Goal: Information Seeking & Learning: Check status

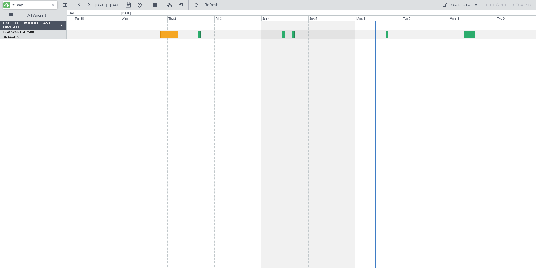
drag, startPoint x: 25, startPoint y: 6, endPoint x: -1, endPoint y: 3, distance: 26.5
click at [0, 3] on html "aay [DATE] - [DATE] Refresh Quick Links All Aircraft Unplanned Maint [GEOGRAPHI…" at bounding box center [268, 134] width 536 height 268
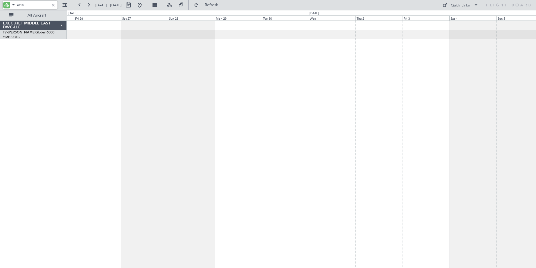
click at [346, 116] on div "Planned Maint [GEOGRAPHIC_DATA] ([GEOGRAPHIC_DATA] Intl)" at bounding box center [302, 143] width 470 height 247
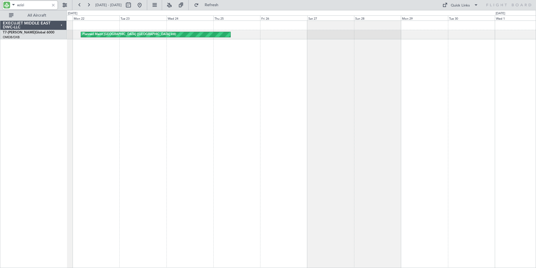
click at [371, 101] on div "Planned Maint [GEOGRAPHIC_DATA] ([GEOGRAPHIC_DATA] Intl)" at bounding box center [302, 143] width 470 height 247
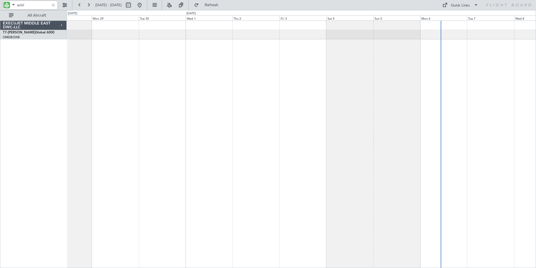
click at [144, 130] on div at bounding box center [302, 143] width 470 height 247
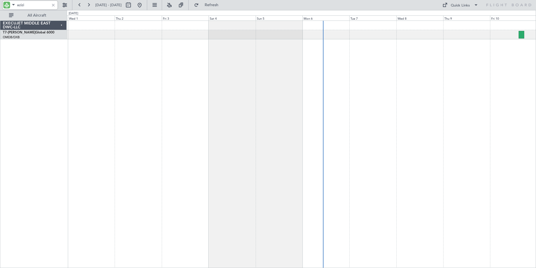
click at [193, 129] on div at bounding box center [302, 143] width 470 height 247
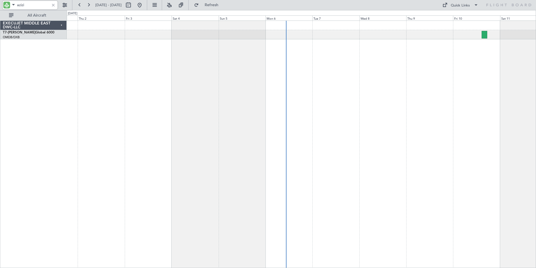
drag, startPoint x: 32, startPoint y: 4, endPoint x: -1, endPoint y: 4, distance: 33.1
click at [0, 4] on html "azizi [DATE] - [DATE] Refresh Quick Links All Aircraft EXECUJET MIDDLE EAST DWC…" at bounding box center [268, 134] width 536 height 268
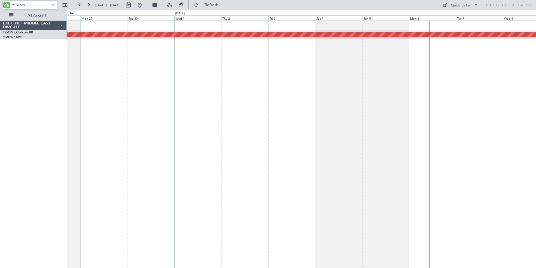
click at [315, 100] on div "Planned Maint Nurnberg" at bounding box center [302, 143] width 470 height 247
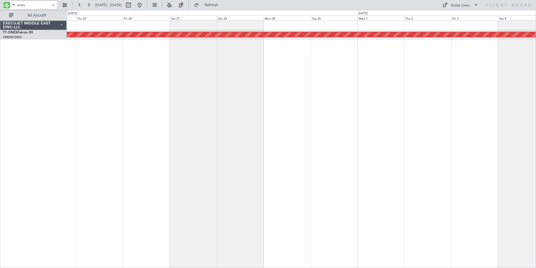
click at [344, 110] on div "Planned Maint Nurnberg" at bounding box center [302, 143] width 470 height 247
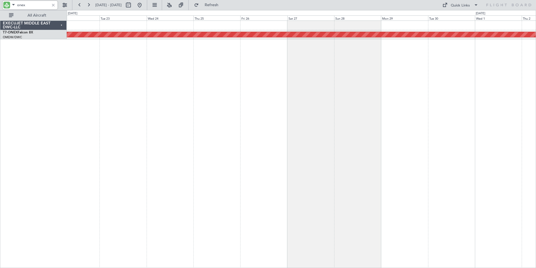
click at [327, 117] on div "Planned Maint Nurnberg" at bounding box center [302, 143] width 470 height 247
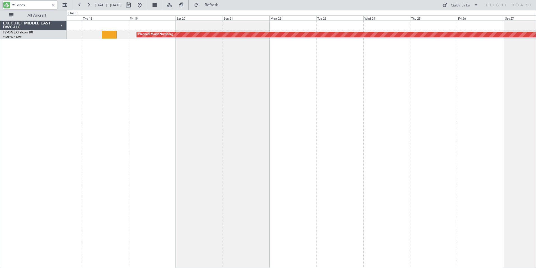
click at [395, 125] on div "Planned Maint Nurnberg" at bounding box center [302, 143] width 470 height 247
drag, startPoint x: 31, startPoint y: 5, endPoint x: -1, endPoint y: 5, distance: 32.0
click at [0, 5] on html "onex [DATE] - [DATE] Refresh Quick Links All Aircraft Planned Maint Nurnberg EX…" at bounding box center [268, 134] width 536 height 268
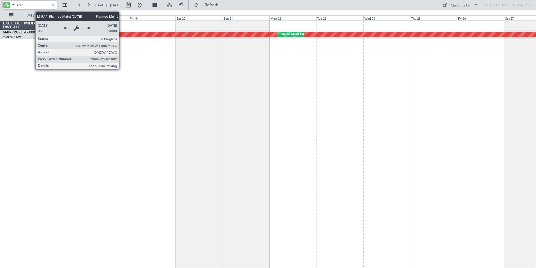
click at [295, 116] on div "Planned Maint Dubai (Al Maktoum Intl) Planned Maint [GEOGRAPHIC_DATA] (Al Makto…" at bounding box center [302, 143] width 470 height 247
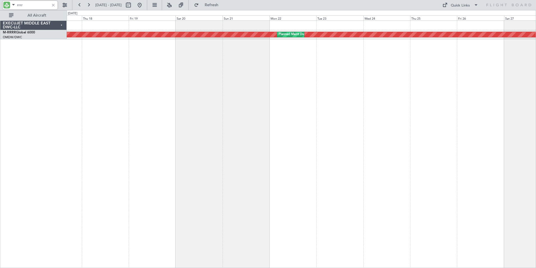
drag, startPoint x: 34, startPoint y: 6, endPoint x: 0, endPoint y: 5, distance: 33.7
click at [0, 5] on html "rrrr [DATE] - [DATE] Refresh Quick Links All Aircraft Planned Maint [GEOGRAPHIC…" at bounding box center [268, 134] width 536 height 268
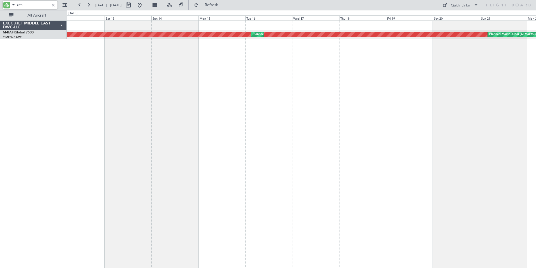
click at [506, 124] on div "Planned Maint Dubai (Al Maktoum Intl) Planned Maint [GEOGRAPHIC_DATA] (Al Makto…" at bounding box center [302, 143] width 470 height 247
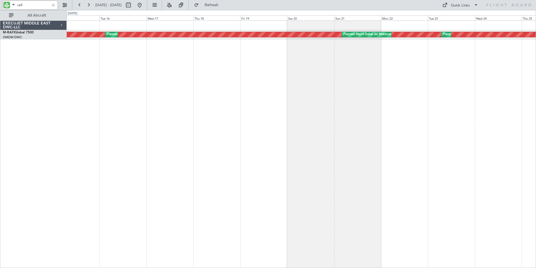
click at [136, 142] on div "Planned Maint Dubai (Al Maktoum Intl) Planned Maint [GEOGRAPHIC_DATA] (Al Makto…" at bounding box center [302, 143] width 470 height 247
drag, startPoint x: 35, startPoint y: 4, endPoint x: 5, endPoint y: 4, distance: 29.2
click at [10, 5] on div "rafi" at bounding box center [30, 5] width 55 height 8
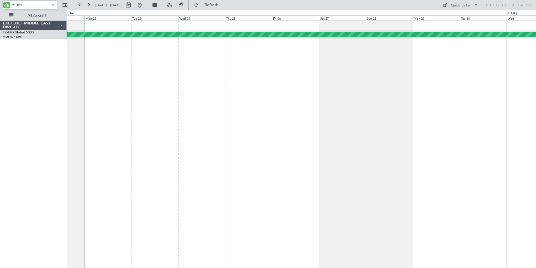
click at [141, 138] on div "Planned Maint [GEOGRAPHIC_DATA] ([GEOGRAPHIC_DATA])" at bounding box center [302, 143] width 470 height 247
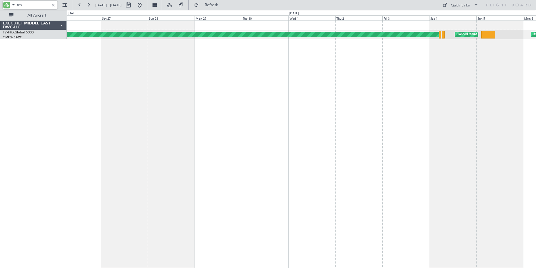
click at [220, 134] on div "Planned Maint [GEOGRAPHIC_DATA] ([GEOGRAPHIC_DATA]) Planned Maint [GEOGRAPHIC_D…" at bounding box center [302, 143] width 470 height 247
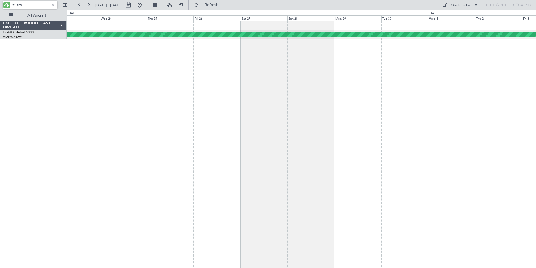
click at [439, 102] on div "Planned Maint [GEOGRAPHIC_DATA] ([GEOGRAPHIC_DATA]) Planned Maint [GEOGRAPHIC_D…" at bounding box center [302, 143] width 470 height 247
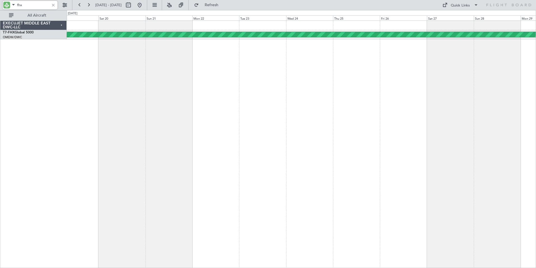
click at [430, 96] on div "Planned Maint [GEOGRAPHIC_DATA] ([GEOGRAPHIC_DATA])" at bounding box center [302, 143] width 470 height 247
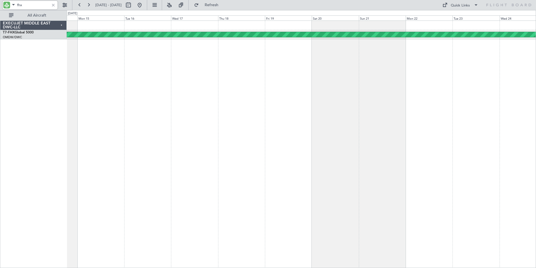
click at [353, 104] on div "Planned Maint [GEOGRAPHIC_DATA] ([GEOGRAPHIC_DATA])" at bounding box center [302, 143] width 470 height 247
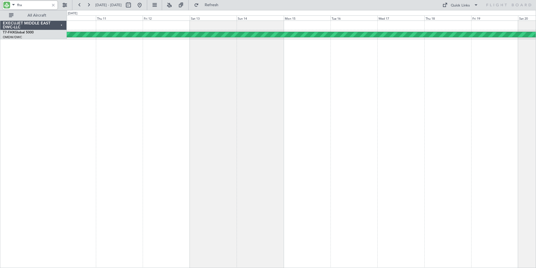
click at [329, 98] on div "Planned Maint [GEOGRAPHIC_DATA] ([GEOGRAPHIC_DATA])" at bounding box center [302, 143] width 470 height 247
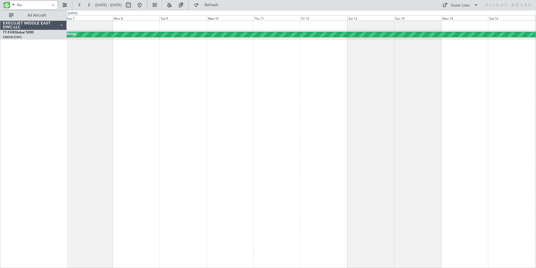
click at [261, 107] on div "Planned Maint [GEOGRAPHIC_DATA] ([GEOGRAPHIC_DATA])" at bounding box center [302, 143] width 470 height 247
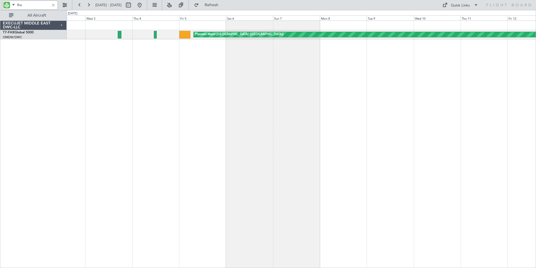
click at [329, 104] on div "Planned Maint [GEOGRAPHIC_DATA] ([GEOGRAPHIC_DATA])" at bounding box center [302, 143] width 470 height 247
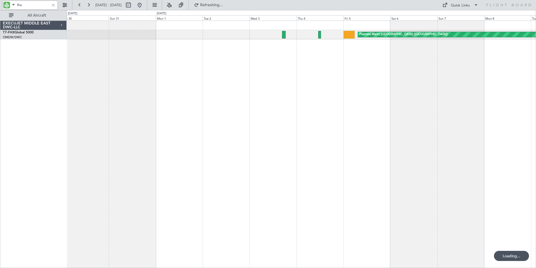
click at [320, 112] on div "Planned Maint [GEOGRAPHIC_DATA] ([GEOGRAPHIC_DATA])" at bounding box center [302, 143] width 470 height 247
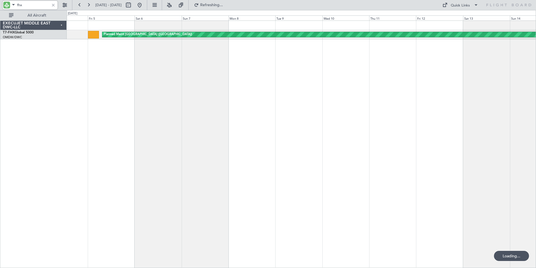
click at [120, 116] on div "Planned Maint [GEOGRAPHIC_DATA] ([GEOGRAPHIC_DATA])" at bounding box center [302, 143] width 470 height 247
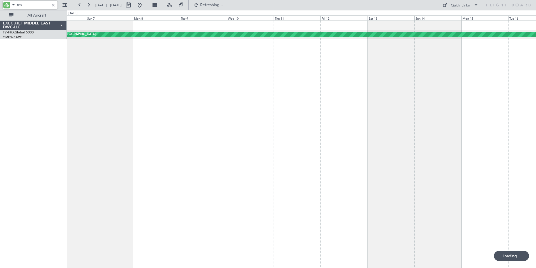
click at [83, 112] on div "Planned Maint [GEOGRAPHIC_DATA] ([GEOGRAPHIC_DATA])" at bounding box center [302, 143] width 470 height 247
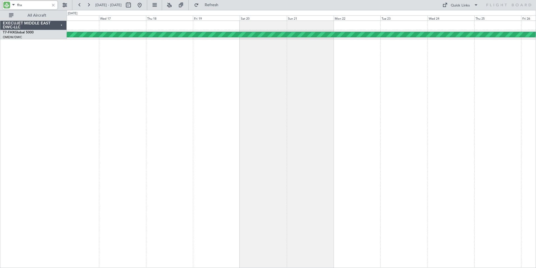
click at [134, 127] on div "Planned Maint [GEOGRAPHIC_DATA] ([GEOGRAPHIC_DATA])" at bounding box center [302, 143] width 470 height 247
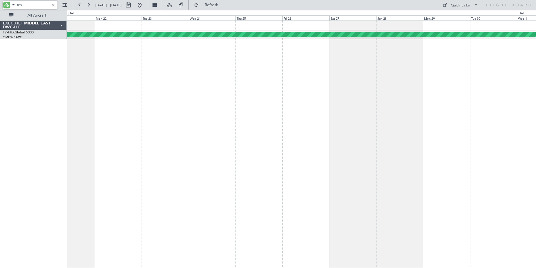
click at [127, 118] on div "Planned Maint [GEOGRAPHIC_DATA] ([GEOGRAPHIC_DATA])" at bounding box center [302, 143] width 470 height 247
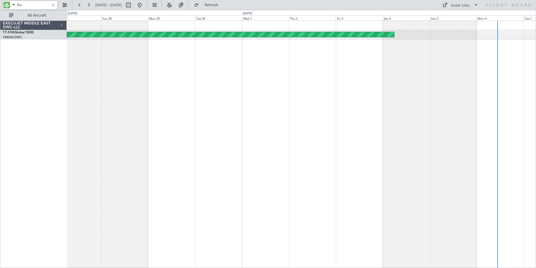
click at [120, 122] on div "Planned Maint [GEOGRAPHIC_DATA] ([GEOGRAPHIC_DATA])" at bounding box center [302, 143] width 470 height 247
click at [287, 124] on div "Planned Maint [GEOGRAPHIC_DATA] ([GEOGRAPHIC_DATA])" at bounding box center [302, 143] width 470 height 247
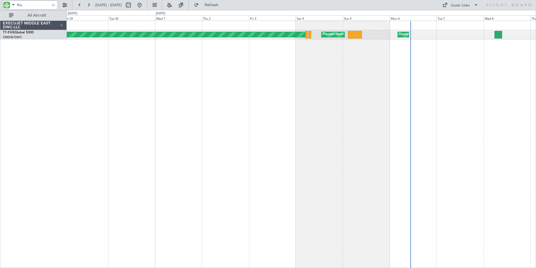
drag, startPoint x: 31, startPoint y: 7, endPoint x: -1, endPoint y: 7, distance: 32.3
click at [0, 7] on html "fhx [DATE] - [DATE] Refresh Quick Links All Aircraft Planned Maint [GEOGRAPHIC_…" at bounding box center [268, 134] width 536 height 268
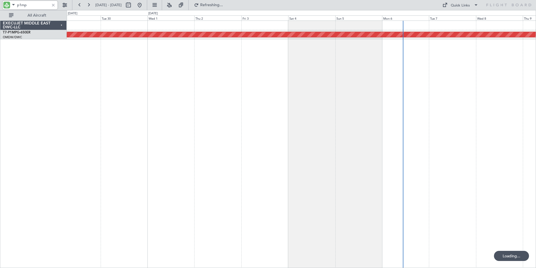
click at [463, 150] on div "Planned Maint Savannah (Savannah/hilton Head Intl)" at bounding box center [302, 143] width 470 height 247
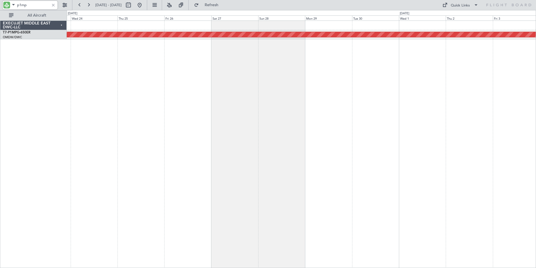
click at [417, 152] on div "Planned Maint Savannah (Savannah/hilton Head Intl)" at bounding box center [302, 143] width 470 height 247
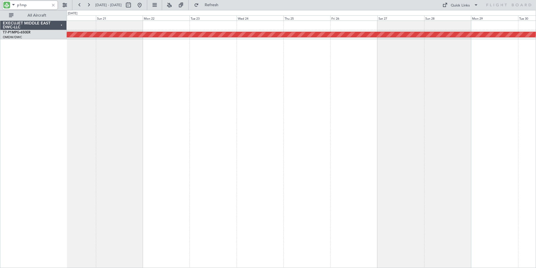
click at [361, 136] on div "Planned Maint Savannah (Savannah/hilton Head Intl)" at bounding box center [302, 143] width 470 height 247
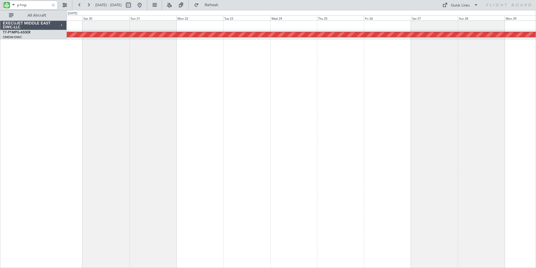
click at [304, 124] on div "Planned Maint Savannah (Savannah/hilton Head Intl)" at bounding box center [302, 143] width 470 height 247
click at [299, 127] on div "Planned Maint Savannah (Savannah/hilton Head Intl)" at bounding box center [302, 143] width 470 height 247
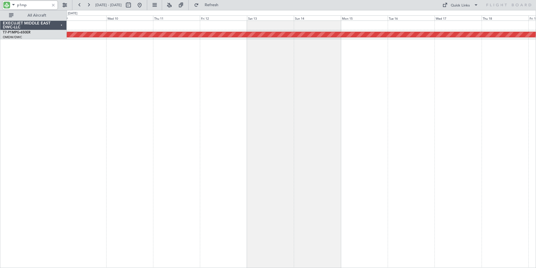
click at [295, 116] on div "Planned Maint Savannah (Savannah/hilton Head Intl)" at bounding box center [302, 143] width 470 height 247
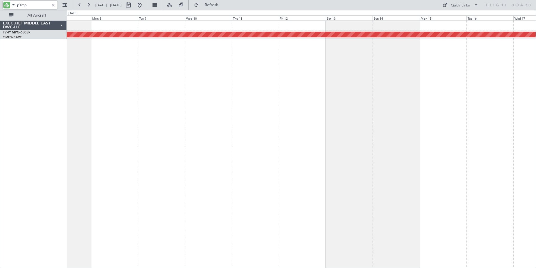
click at [304, 119] on div "Planned Maint Savannah (Savannah/hilton Head Intl)" at bounding box center [302, 143] width 470 height 247
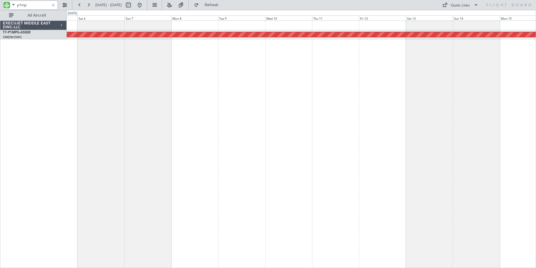
click at [297, 123] on div "Planned Maint Savannah (Savannah/hilton Head Intl)" at bounding box center [302, 143] width 470 height 247
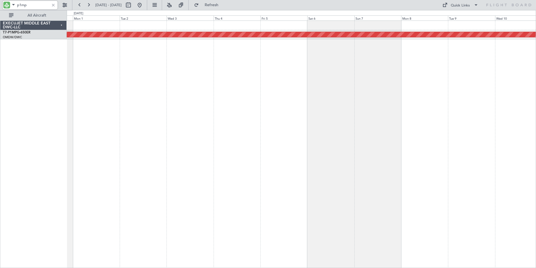
click at [281, 123] on div "Planned Maint Savannah (Savannah/hilton Head Intl)" at bounding box center [302, 143] width 470 height 247
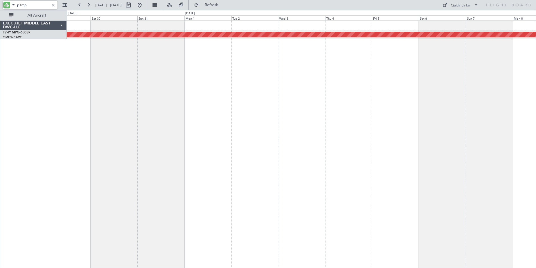
click at [266, 126] on div "Planned Maint Savannah (Savannah/hilton Head Intl)" at bounding box center [302, 143] width 470 height 247
click at [83, 130] on div "Planned Maint Savannah (Savannah/hilton Head Intl)" at bounding box center [302, 143] width 470 height 247
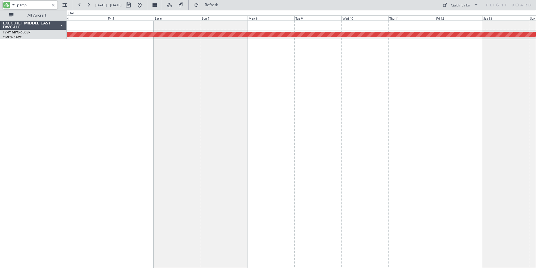
drag, startPoint x: 34, startPoint y: 5, endPoint x: 0, endPoint y: 3, distance: 34.0
click at [0, 3] on html "p1mp [DATE] - [DATE] Refresh Quick Links All Aircraft Planned Maint Savannah ([…" at bounding box center [268, 134] width 536 height 268
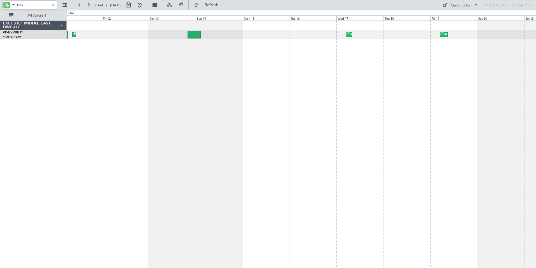
click at [127, 127] on div "Planned Maint Nice ([GEOGRAPHIC_DATA]) Planned Maint [GEOGRAPHIC_DATA] (Al Makt…" at bounding box center [302, 143] width 470 height 247
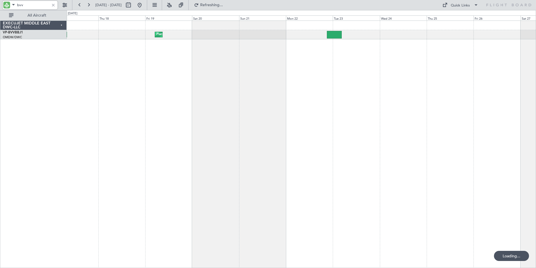
click at [128, 121] on div "Planned Maint Dubai (Al Maktoum Intl) Planned Maint [GEOGRAPHIC_DATA] (Al Makto…" at bounding box center [302, 143] width 470 height 247
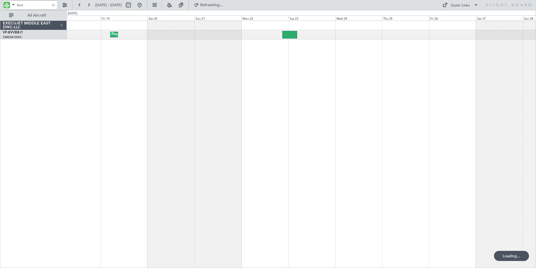
click at [146, 113] on div "Planned Maint Dubai (Al Maktoum Intl) Planned Maint [GEOGRAPHIC_DATA] (Al Makto…" at bounding box center [302, 143] width 470 height 247
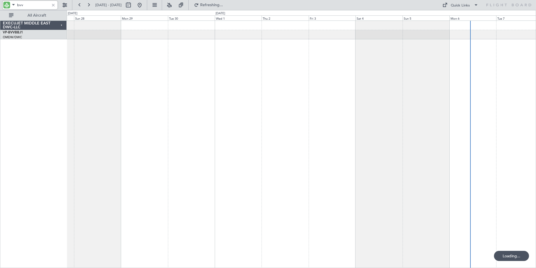
click at [161, 113] on div at bounding box center [302, 143] width 470 height 247
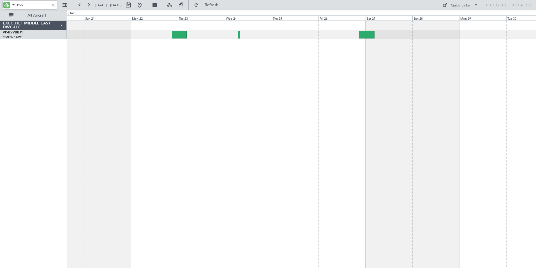
click at [512, 112] on div "Planned Maint Dubai (Al Maktoum Intl)" at bounding box center [302, 143] width 470 height 247
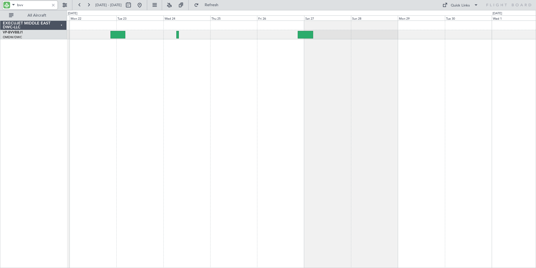
click at [382, 113] on div "Planned Maint Dubai (Al Maktoum Intl)" at bounding box center [302, 143] width 470 height 247
drag, startPoint x: 33, startPoint y: 4, endPoint x: 3, endPoint y: 1, distance: 31.0
click at [3, 1] on div "bvv" at bounding box center [30, 5] width 55 height 8
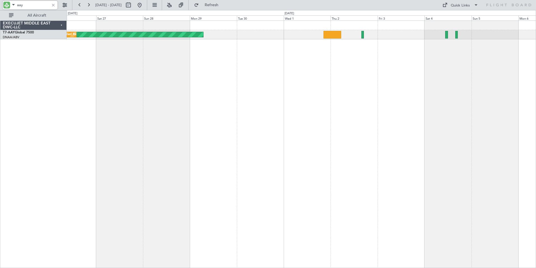
click at [230, 121] on div "Unplanned Maint [GEOGRAPHIC_DATA] (Al Maktoum Intl) Unplanned Maint [GEOGRAPHIC…" at bounding box center [302, 143] width 470 height 247
drag, startPoint x: 31, startPoint y: 6, endPoint x: 0, endPoint y: 7, distance: 30.9
click at [0, 7] on html "aay [DATE] - [DATE] Refresh Quick Links All Aircraft Unplanned Maint [GEOGRAPHI…" at bounding box center [268, 134] width 536 height 268
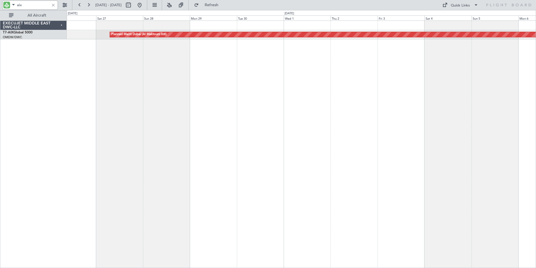
click at [150, 93] on div "Planned Maint Dubai (Al Maktoum Intl)" at bounding box center [302, 143] width 470 height 247
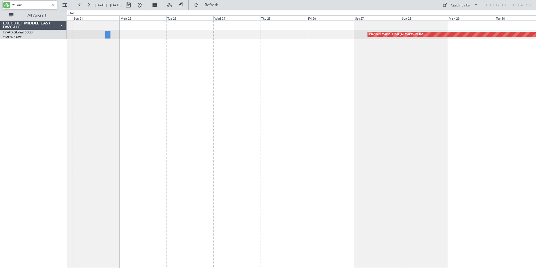
click at [420, 104] on div "Planned Maint Dubai (Al Maktoum Intl)" at bounding box center [302, 143] width 470 height 247
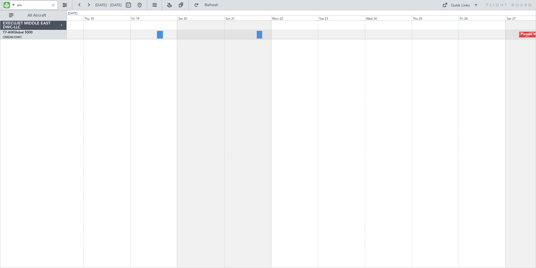
click at [327, 95] on div "Planned Maint Dubai (Al Maktoum Intl)" at bounding box center [302, 143] width 470 height 247
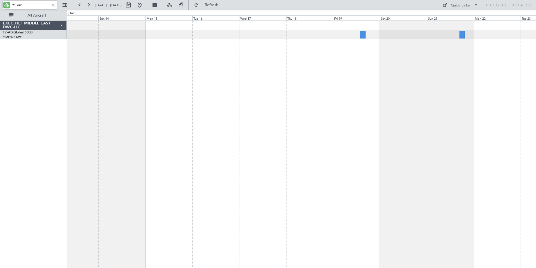
click at [356, 88] on div at bounding box center [302, 143] width 470 height 247
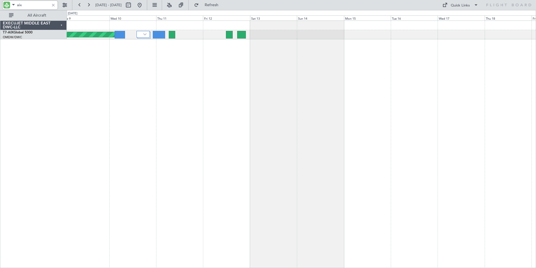
click at [349, 103] on div "AOG Maint" at bounding box center [302, 143] width 470 height 247
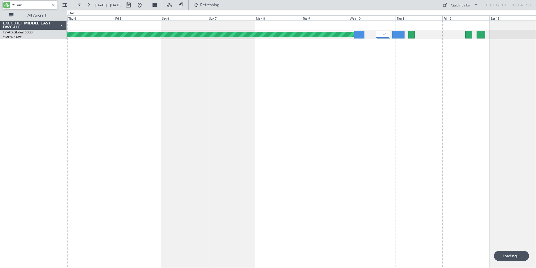
click at [397, 111] on div "AOG Maint" at bounding box center [302, 143] width 470 height 247
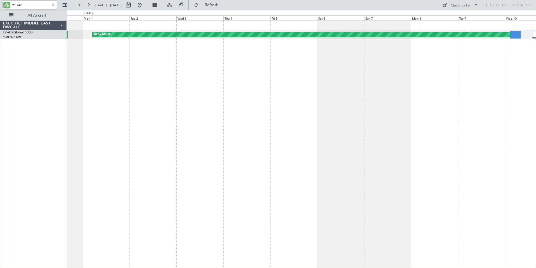
click at [347, 141] on div "AOG Maint Unplanned Maint [GEOGRAPHIC_DATA] Oberpfaffenhofen" at bounding box center [302, 143] width 470 height 247
type input "aix"
